Goal: Task Accomplishment & Management: Complete application form

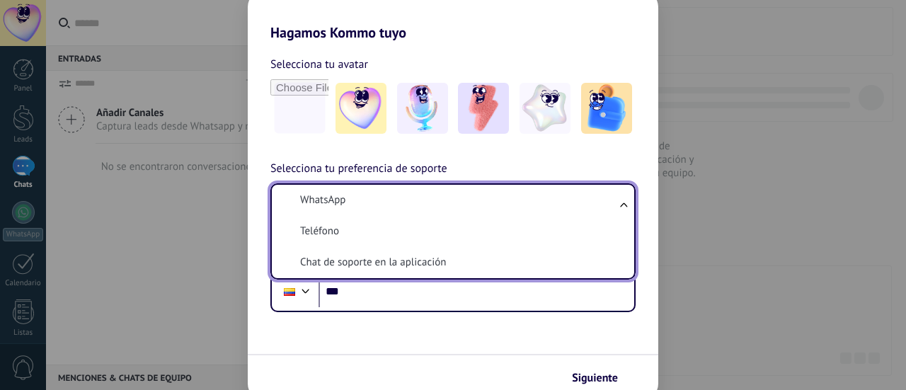
click at [399, 267] on span "Chat de soporte en la aplicación" at bounding box center [373, 263] width 146 height 14
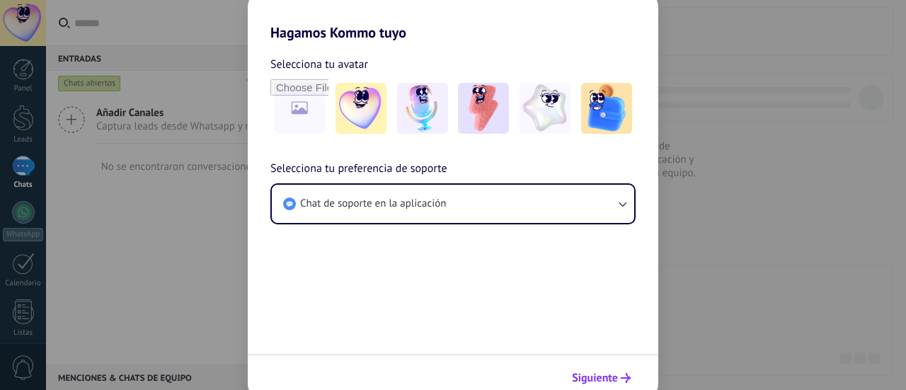
click at [615, 376] on span "Siguiente" at bounding box center [595, 378] width 46 height 10
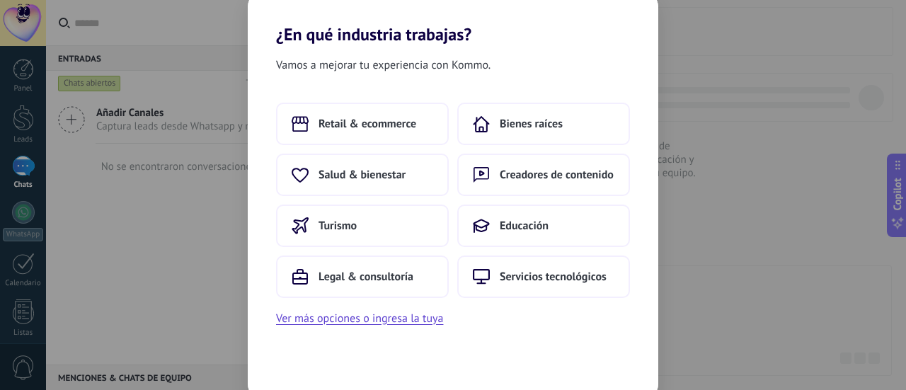
click at [537, 147] on div "Retail & ecommerce Bienes raíces Salud & bienestar Creadores de contenido Turis…" at bounding box center [453, 200] width 354 height 195
click at [537, 129] on span "Bienes raíces" at bounding box center [531, 124] width 63 height 14
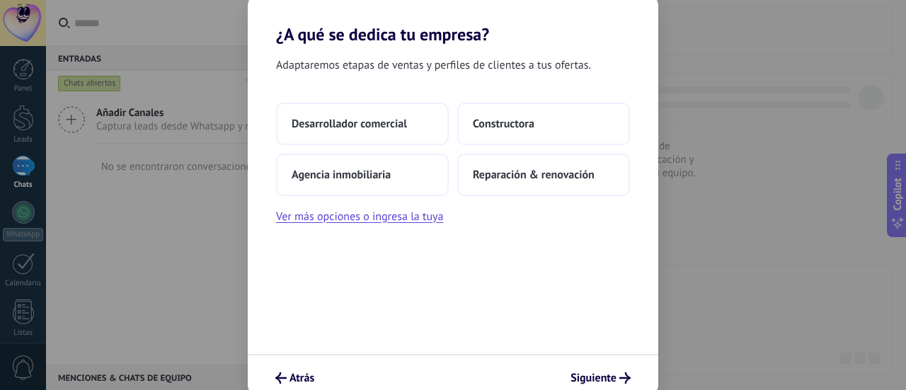
click at [537, 129] on button "Constructora" at bounding box center [543, 124] width 173 height 42
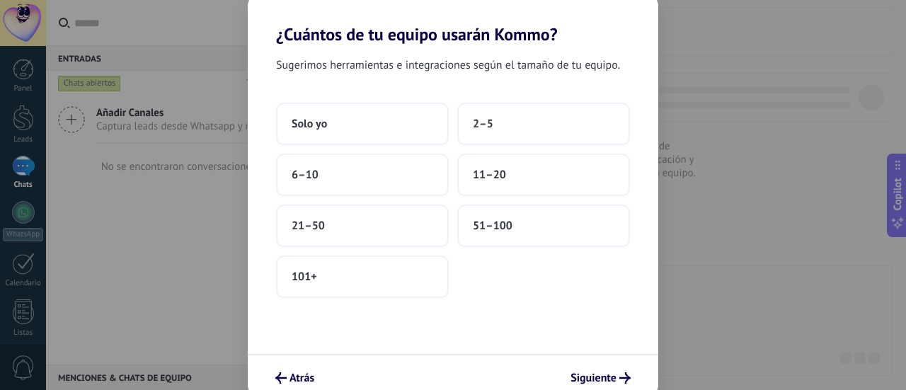
click at [537, 129] on button "2–5" at bounding box center [543, 124] width 173 height 42
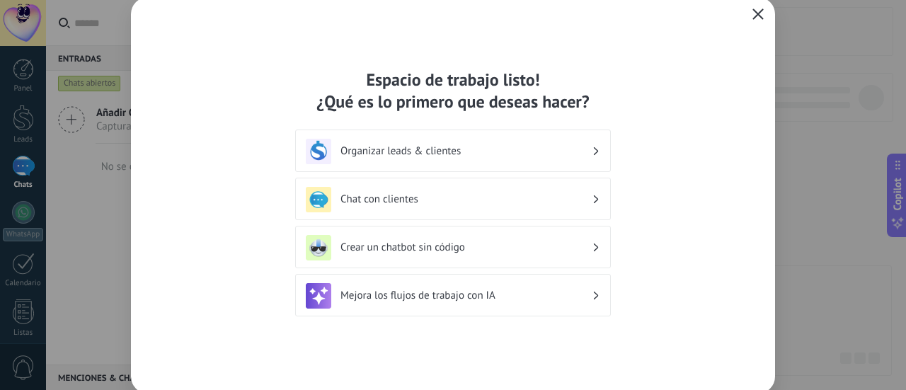
click at [757, 15] on use "button" at bounding box center [758, 13] width 11 height 11
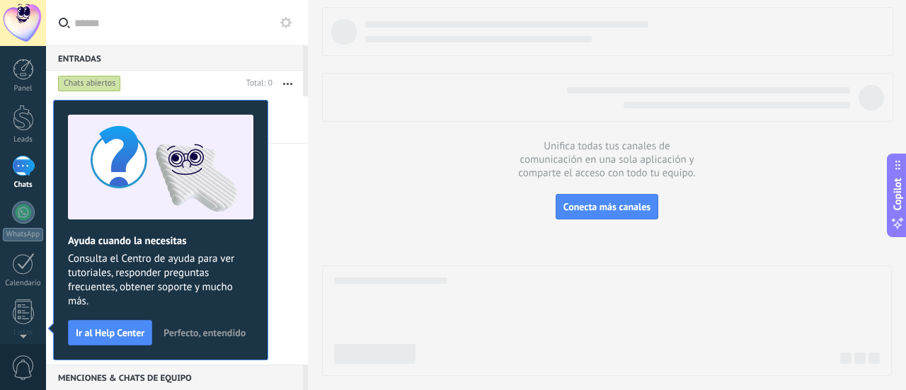
click at [210, 336] on span "Perfecto, entendido" at bounding box center [205, 333] width 82 height 10
